Goal: Task Accomplishment & Management: Manage account settings

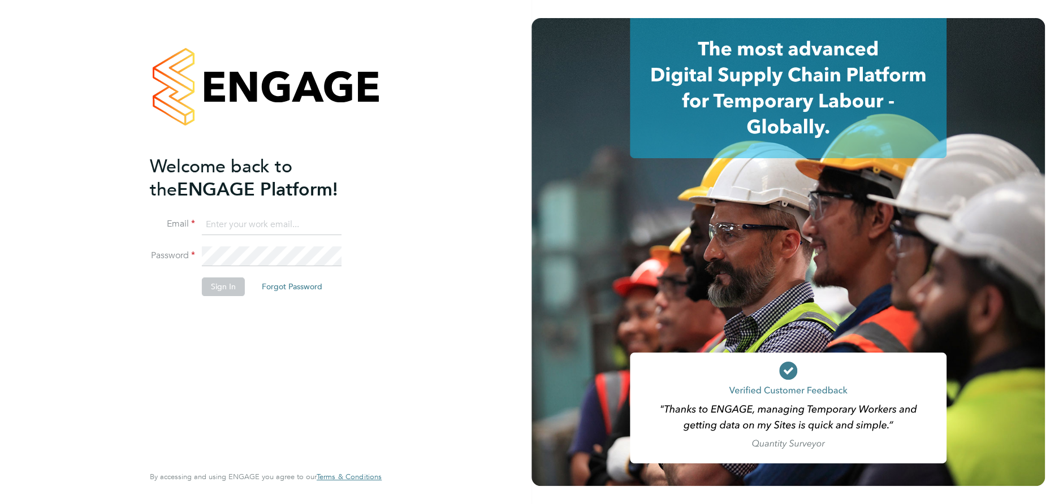
click at [224, 225] on input at bounding box center [272, 225] width 140 height 20
type input "[EMAIL_ADDRESS][DOMAIN_NAME]"
click at [225, 288] on button "Sign In" at bounding box center [223, 287] width 43 height 18
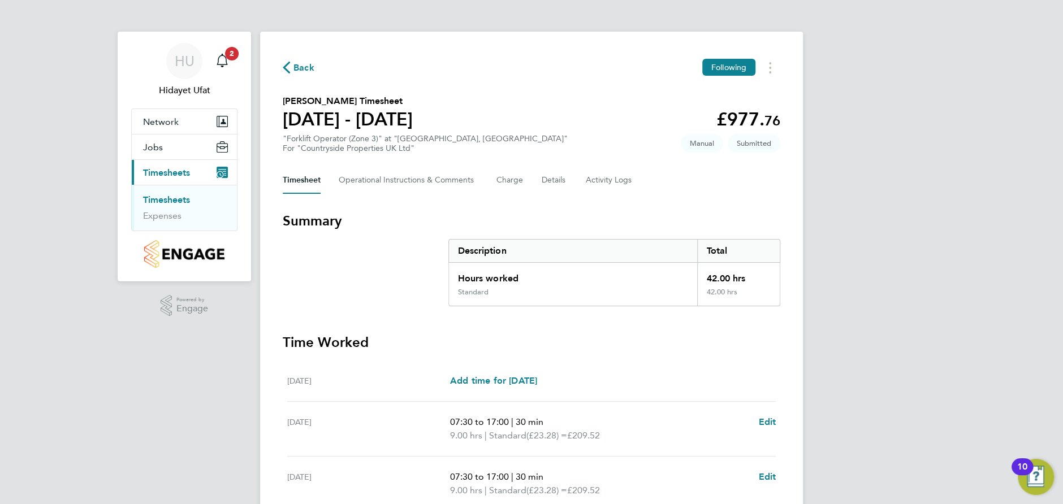
click at [165, 200] on link "Timesheets" at bounding box center [166, 199] width 47 height 11
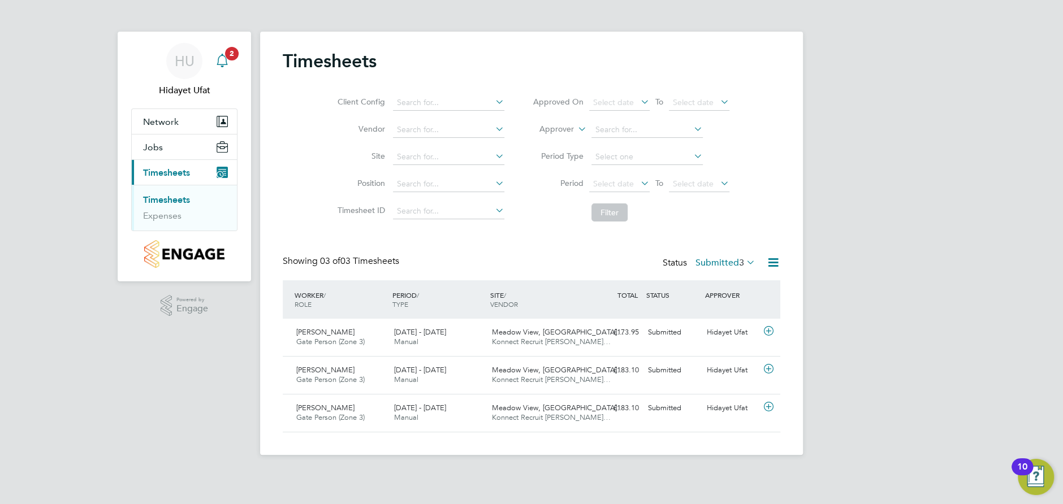
click at [231, 60] on app-alerts-badge "2" at bounding box center [231, 53] width 15 height 15
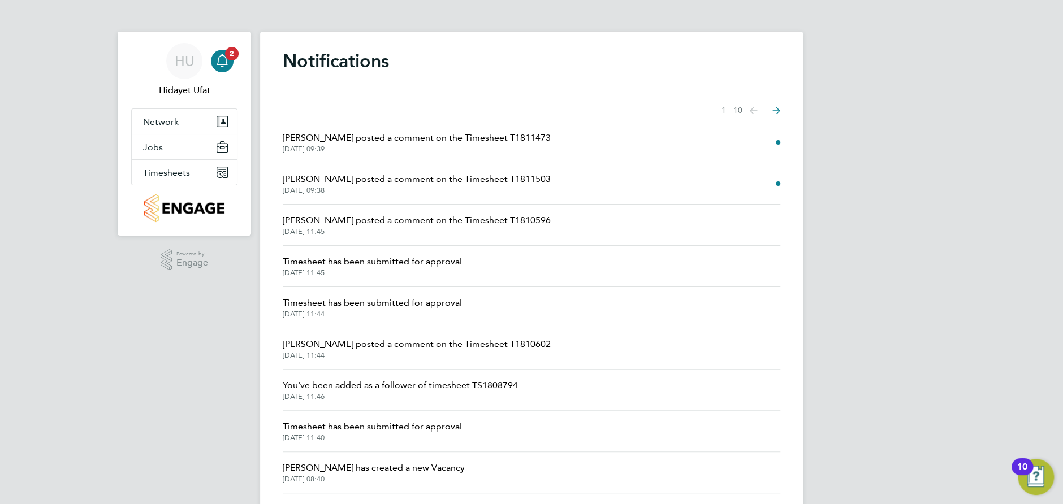
click at [668, 185] on li "[PERSON_NAME] posted a comment on the Timesheet T1811503 [DATE] 09:38" at bounding box center [532, 183] width 498 height 41
click at [323, 181] on span "[PERSON_NAME] posted a comment on the Timesheet T1811503" at bounding box center [417, 179] width 268 height 14
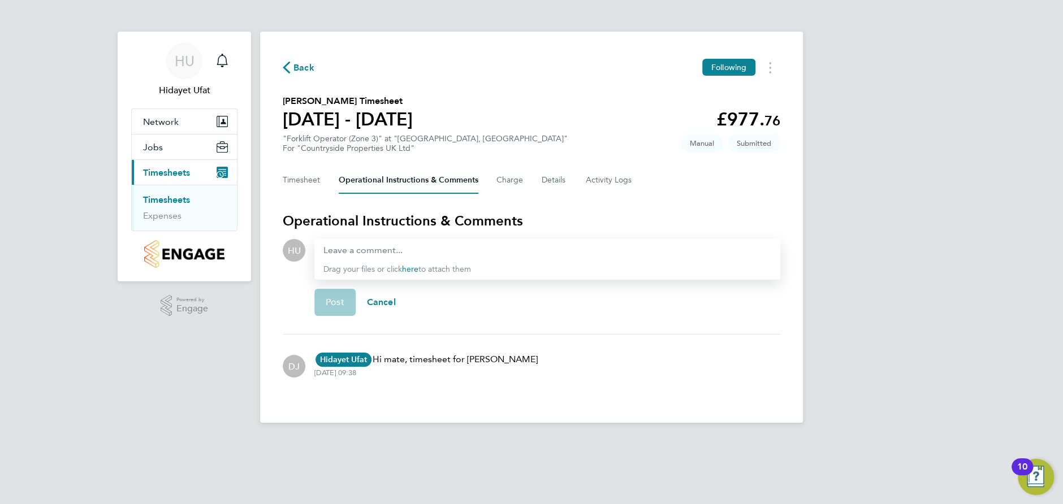
click at [286, 68] on icon "button" at bounding box center [286, 68] width 7 height 12
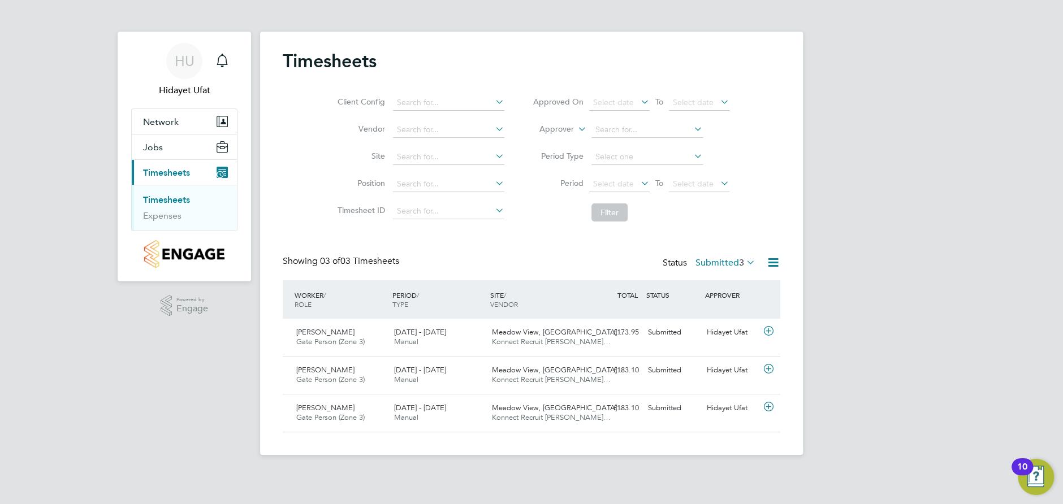
scroll to position [28, 98]
click at [163, 169] on span "Timesheets" at bounding box center [166, 172] width 47 height 11
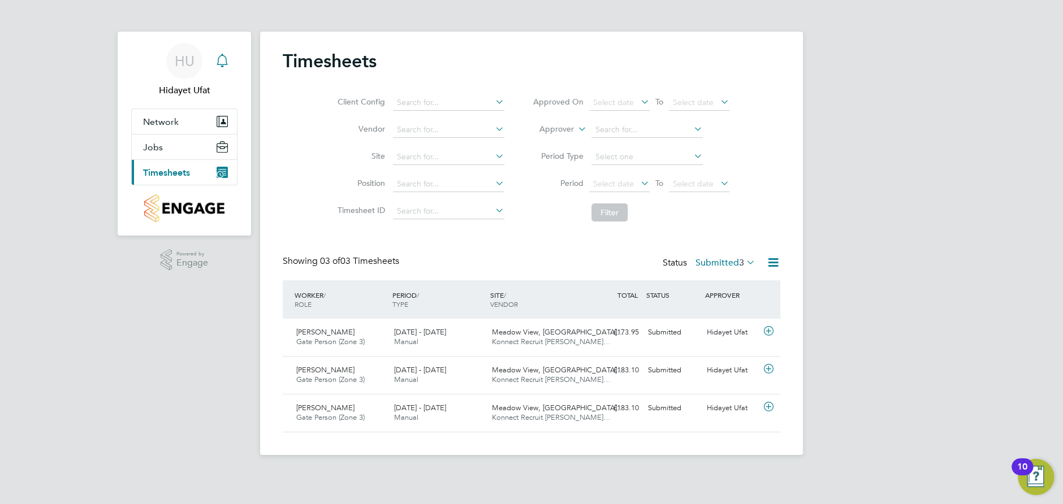
click at [223, 57] on icon "Main navigation" at bounding box center [222, 61] width 14 height 14
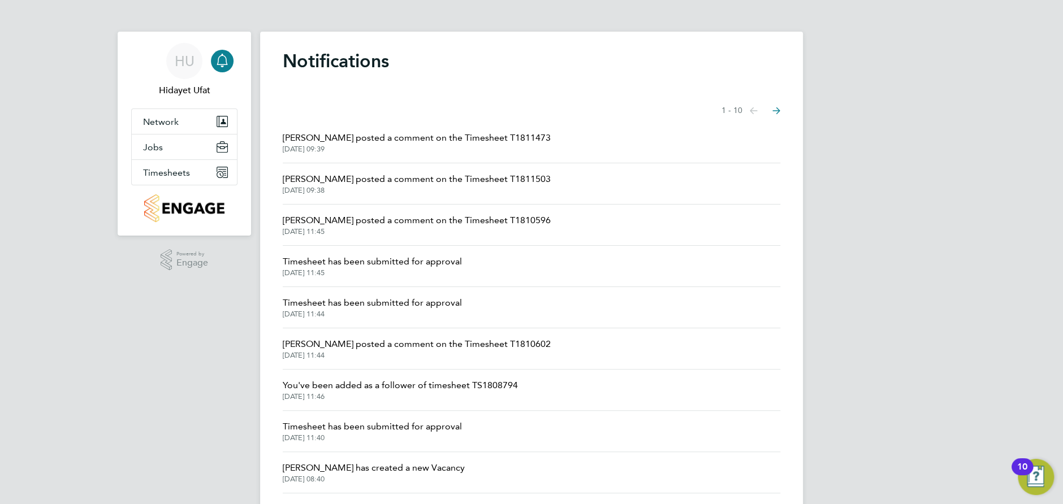
click at [365, 145] on span "[DATE] 09:39" at bounding box center [417, 149] width 268 height 9
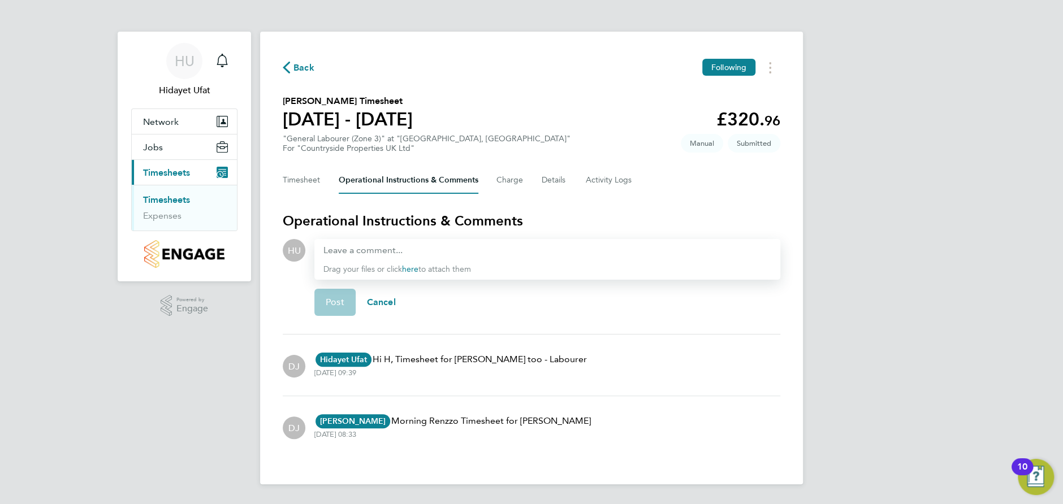
click at [219, 174] on icon "Main navigation" at bounding box center [220, 175] width 6 height 6
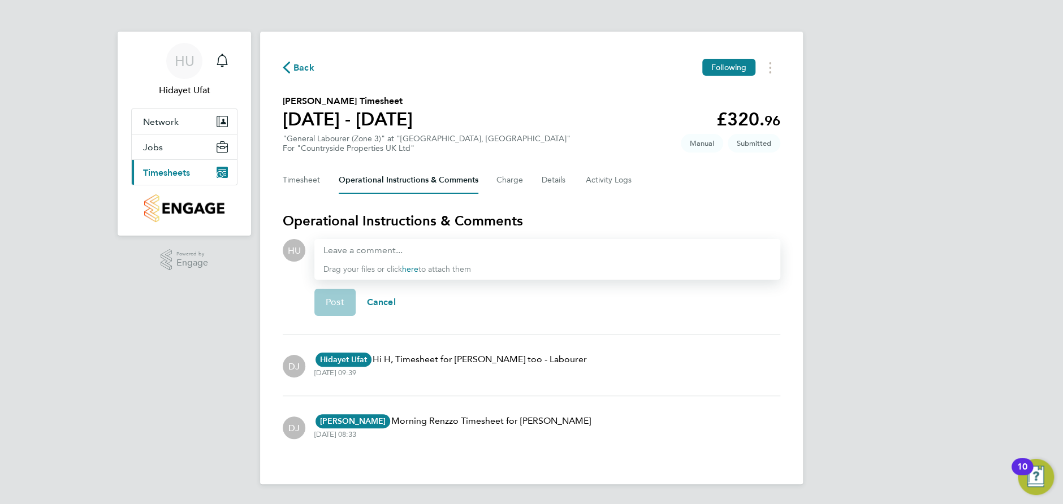
click at [171, 174] on span "Timesheets" at bounding box center [166, 172] width 47 height 11
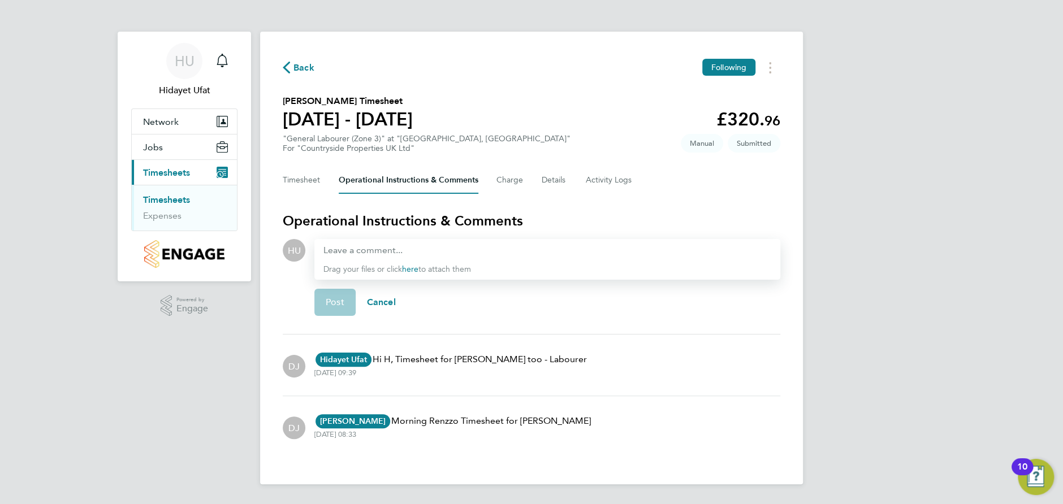
click at [180, 201] on link "Timesheets" at bounding box center [166, 199] width 47 height 11
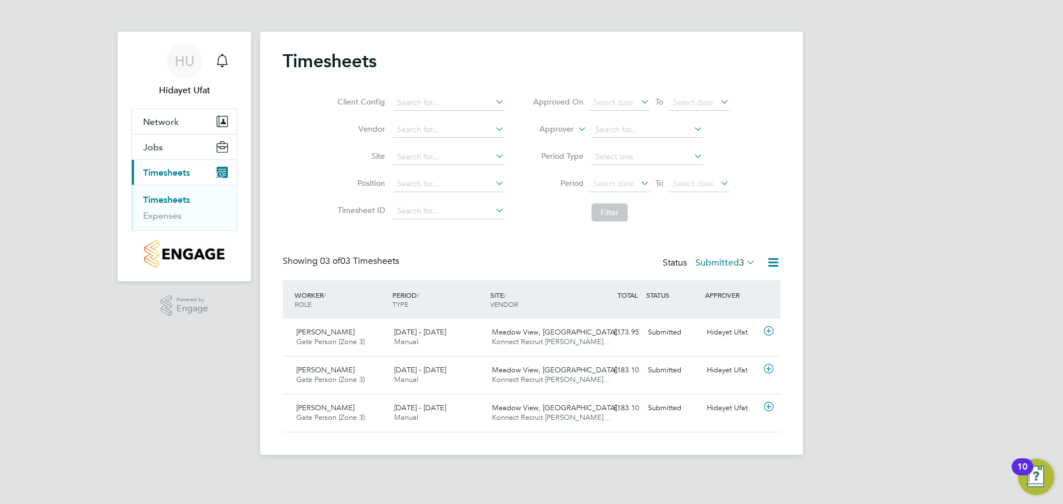
scroll to position [28, 98]
click at [166, 199] on link "Timesheets" at bounding box center [166, 199] width 47 height 11
click at [223, 59] on icon "Main navigation" at bounding box center [222, 61] width 14 height 14
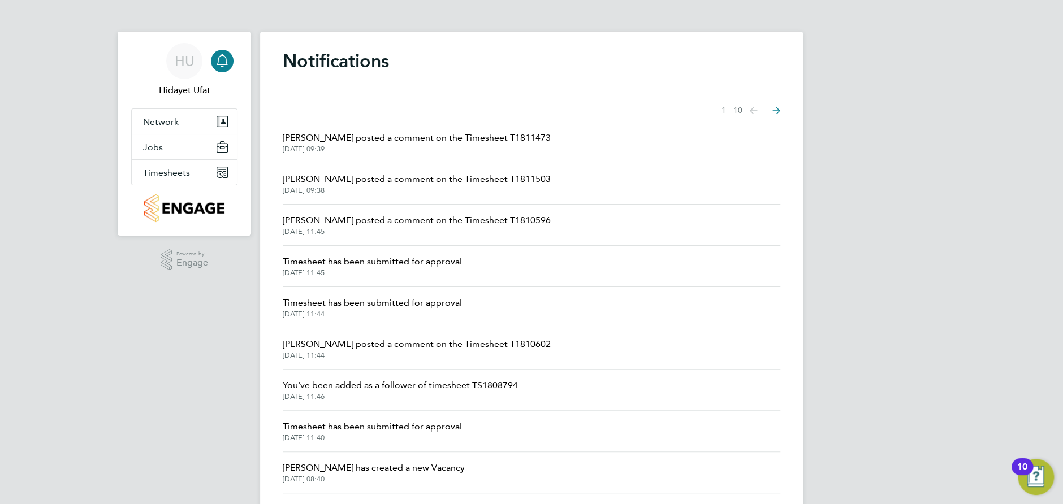
click at [322, 177] on span "[PERSON_NAME] posted a comment on the Timesheet T1811503" at bounding box center [417, 179] width 268 height 14
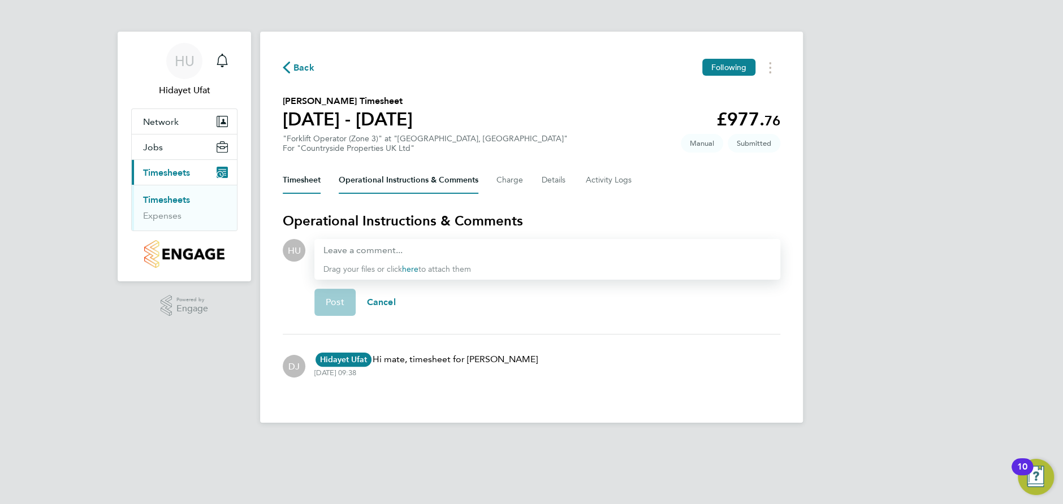
click at [308, 178] on button "Timesheet" at bounding box center [302, 180] width 38 height 27
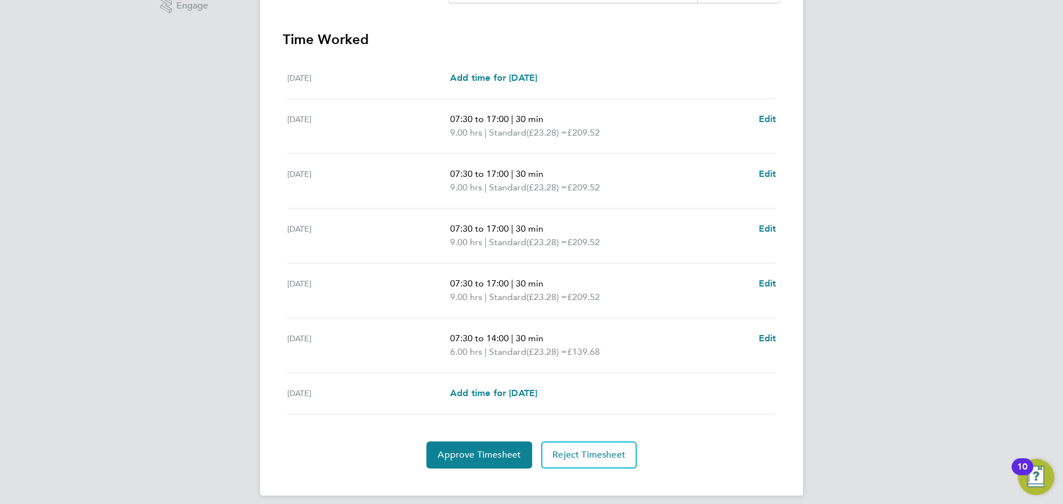
scroll to position [310, 0]
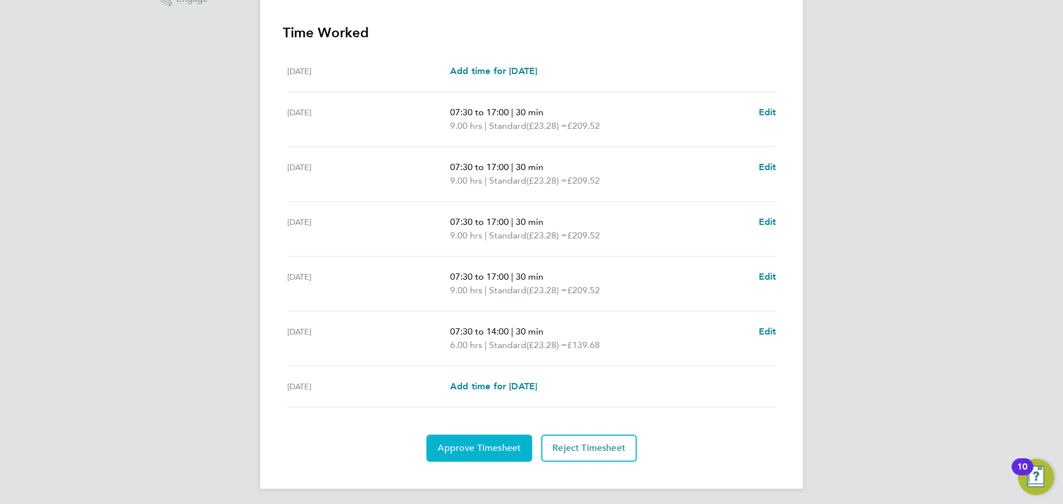
click at [498, 456] on button "Approve Timesheet" at bounding box center [479, 448] width 106 height 27
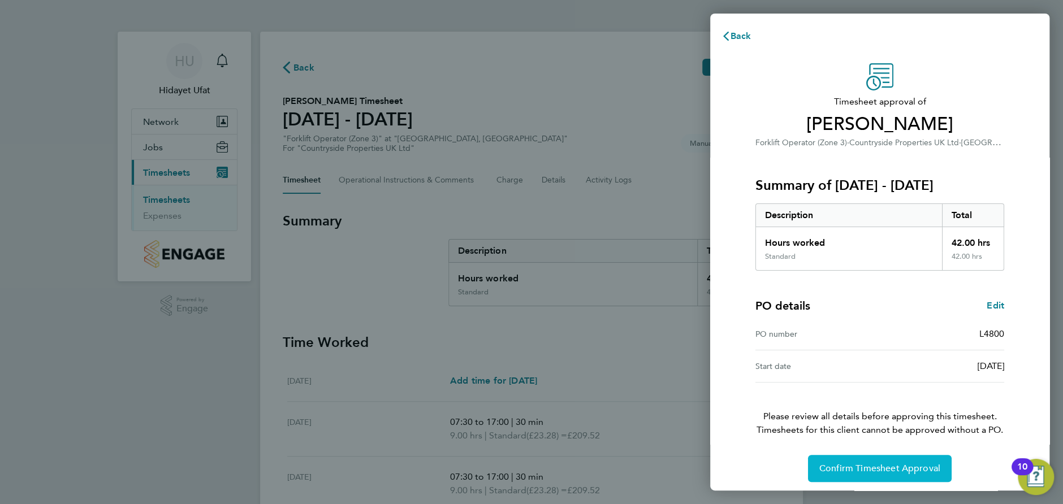
click at [897, 471] on span "Confirm Timesheet Approval" at bounding box center [879, 468] width 121 height 11
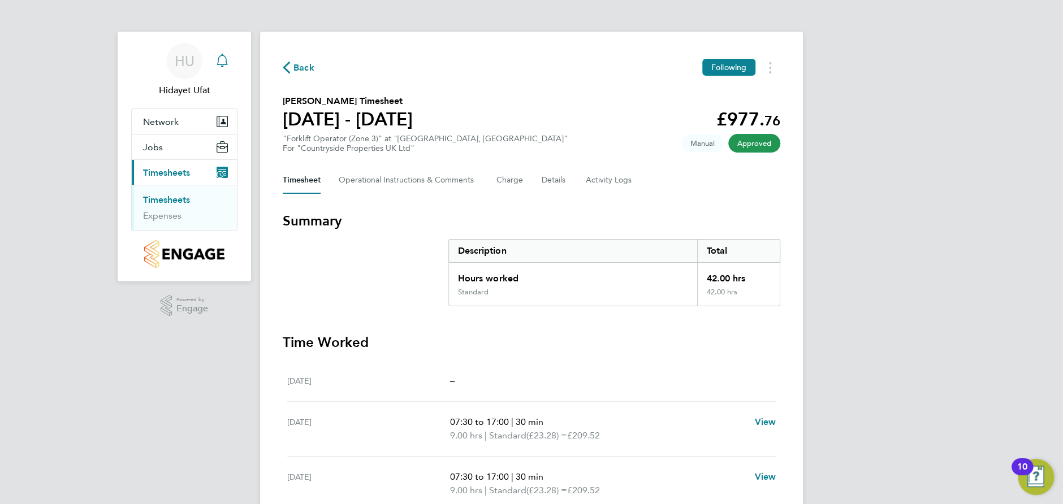
click at [219, 57] on icon "Main navigation" at bounding box center [222, 61] width 14 height 14
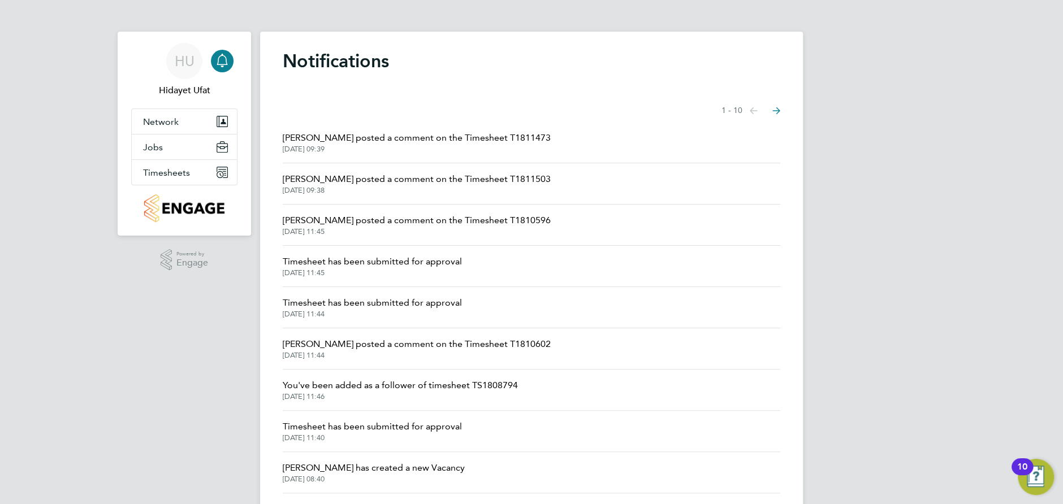
click at [409, 139] on span "[PERSON_NAME] posted a comment on the Timesheet T1811473" at bounding box center [417, 138] width 268 height 14
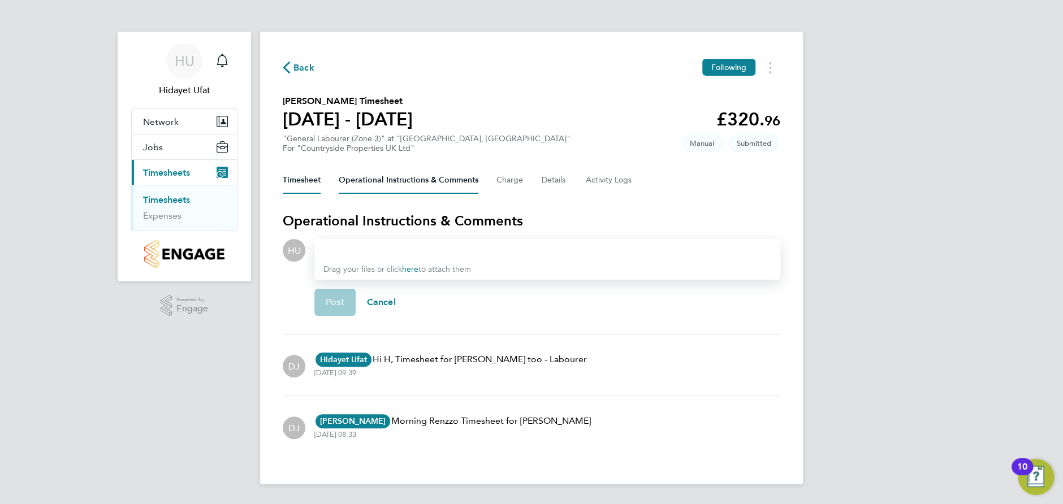
click at [300, 181] on button "Timesheet" at bounding box center [302, 180] width 38 height 27
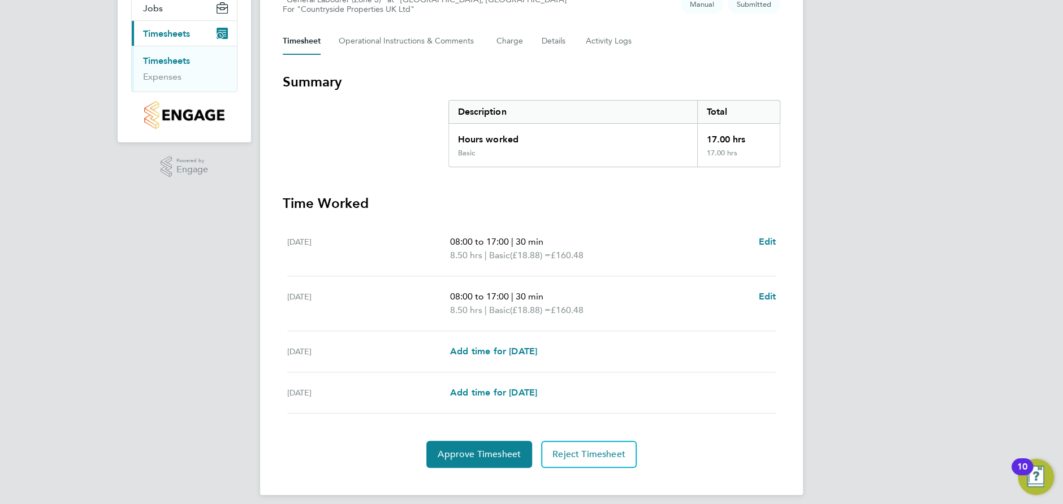
scroll to position [146, 0]
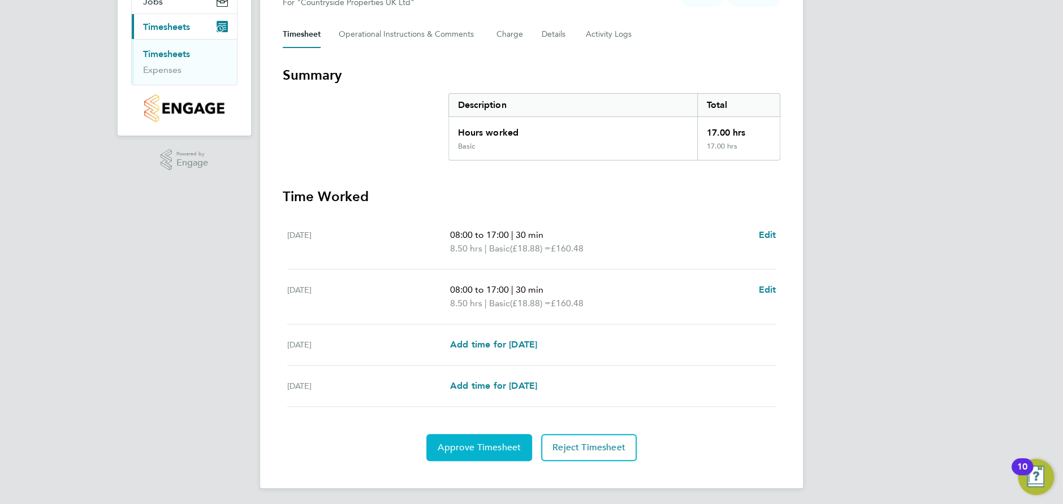
click at [471, 449] on span "Approve Timesheet" at bounding box center [479, 447] width 83 height 11
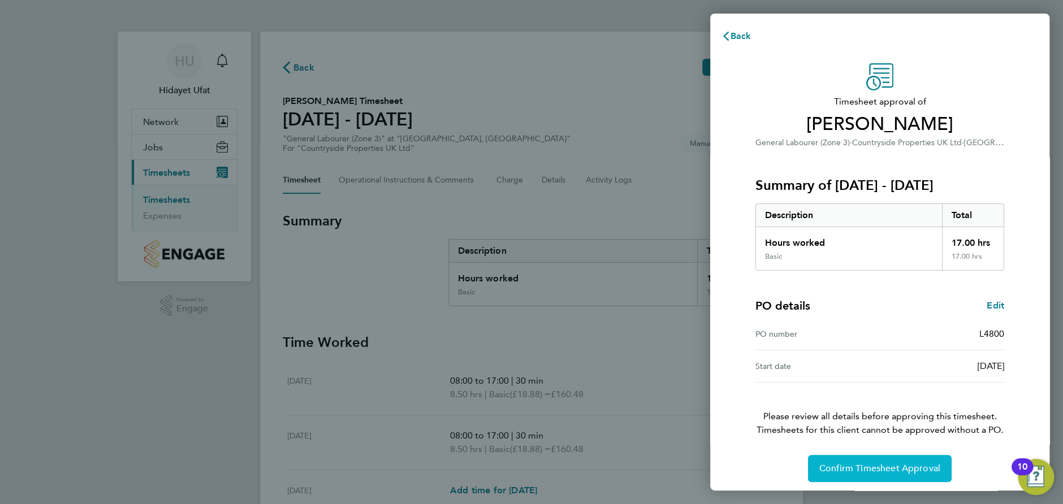
click at [879, 469] on span "Confirm Timesheet Approval" at bounding box center [879, 468] width 121 height 11
